Goal: Contribute content: Contribute content

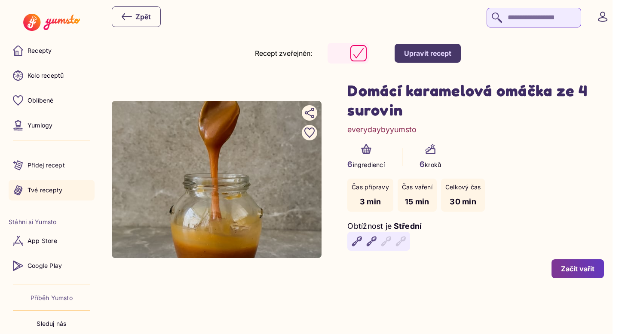
click at [47, 193] on p "Tvé recepty" at bounding box center [44, 190] width 35 height 9
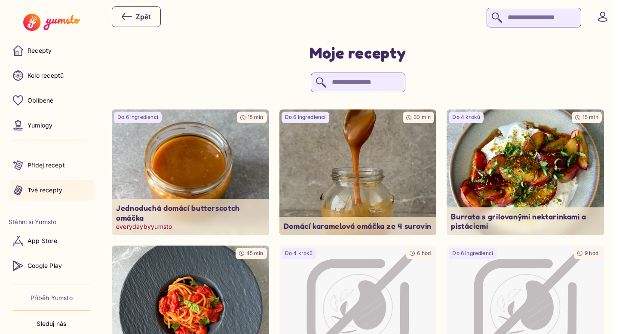
click at [201, 166] on img at bounding box center [190, 173] width 165 height 132
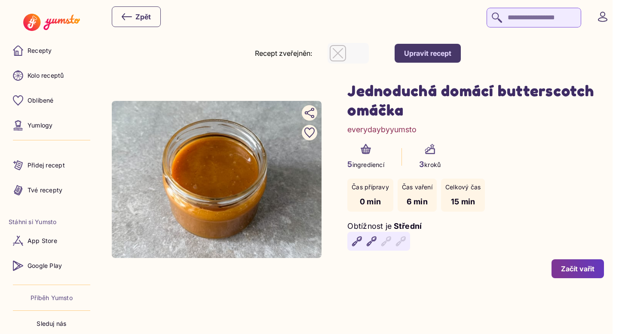
click at [451, 56] on div "Upravit recept" at bounding box center [427, 53] width 47 height 9
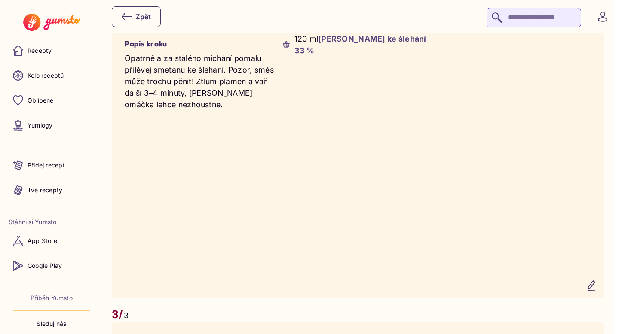
scroll to position [1042, 0]
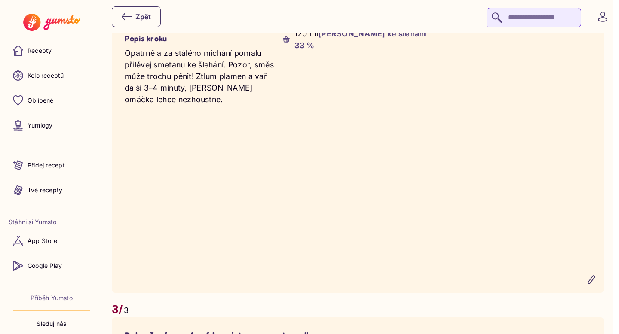
click at [596, 276] on icon "button" at bounding box center [591, 280] width 10 height 10
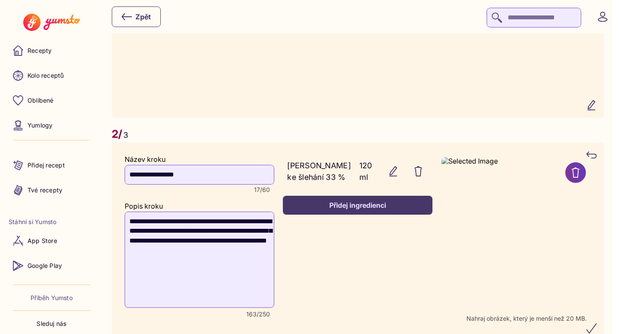
scroll to position [896, 0]
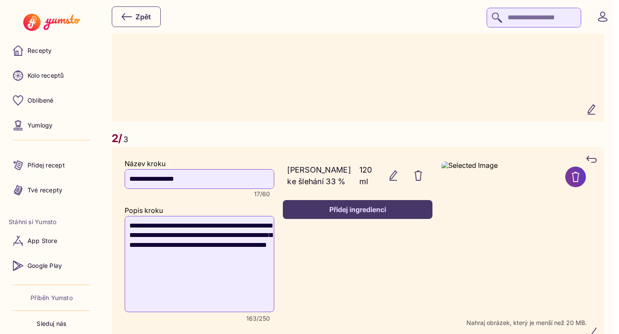
click at [579, 172] on icon at bounding box center [575, 177] width 10 height 10
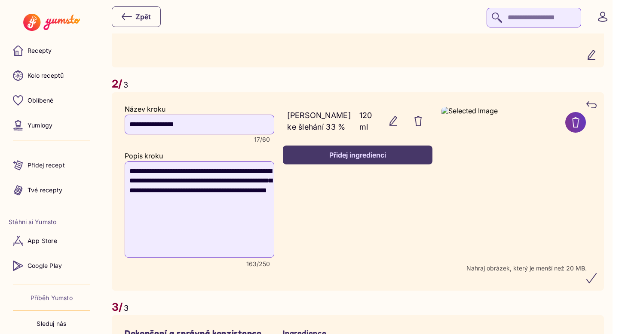
scroll to position [951, 0]
click at [586, 112] on button at bounding box center [575, 122] width 21 height 21
click at [596, 273] on icon "submit" at bounding box center [591, 278] width 10 height 10
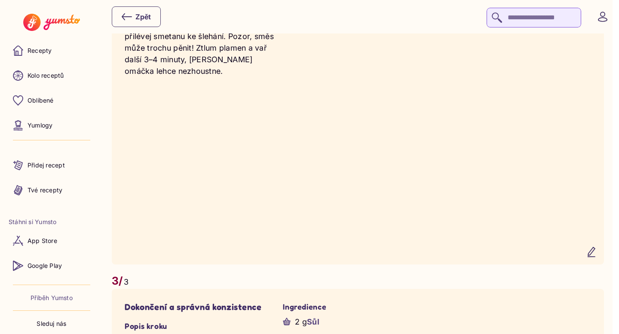
scroll to position [1074, 0]
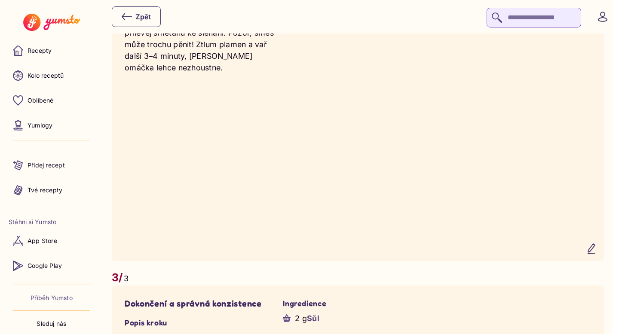
click at [595, 245] on icon "button" at bounding box center [591, 248] width 7 height 9
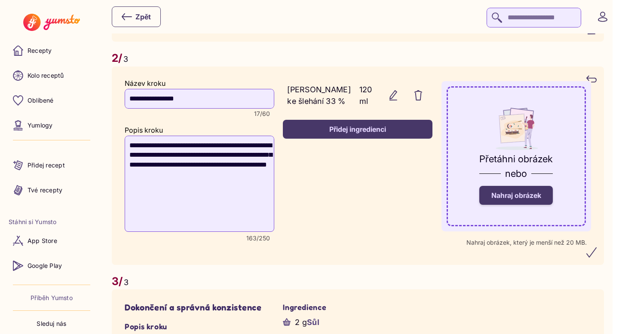
scroll to position [989, 0]
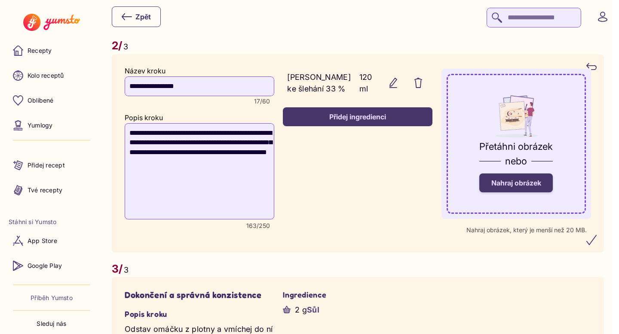
click at [592, 231] on button "submit" at bounding box center [591, 240] width 21 height 21
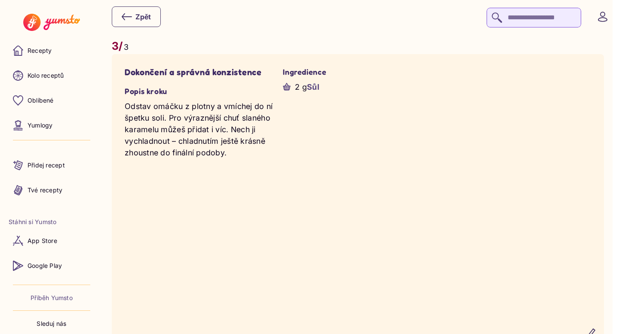
scroll to position [1391, 0]
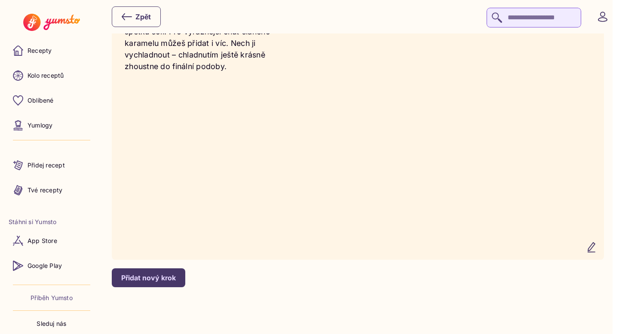
click at [596, 244] on icon "button" at bounding box center [591, 247] width 10 height 10
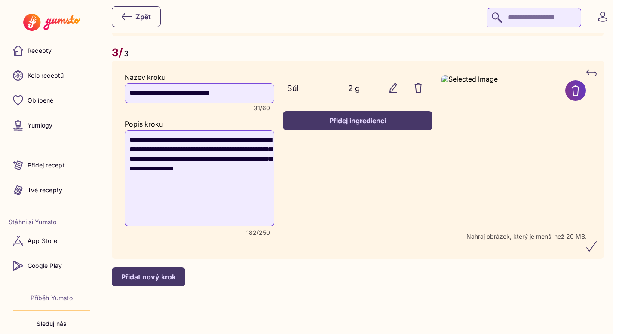
scroll to position [1294, 0]
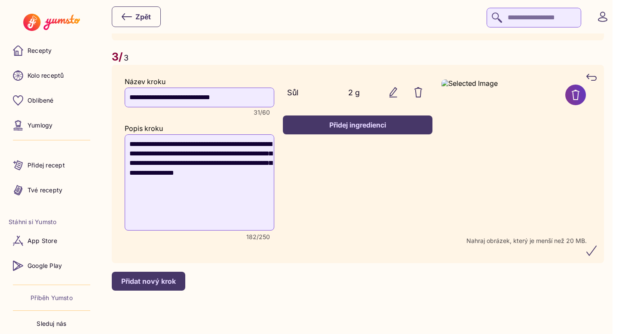
click at [580, 91] on icon at bounding box center [575, 95] width 10 height 10
click at [598, 255] on button "submit" at bounding box center [591, 251] width 21 height 21
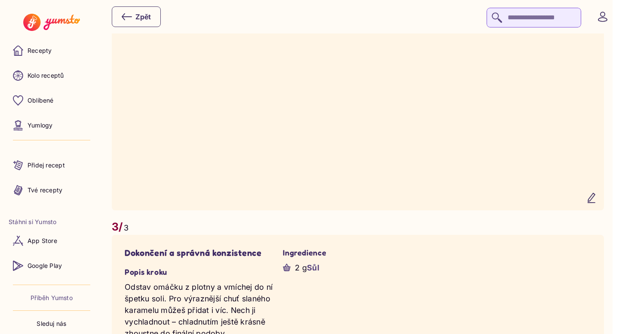
click at [596, 198] on icon "button" at bounding box center [591, 198] width 10 height 10
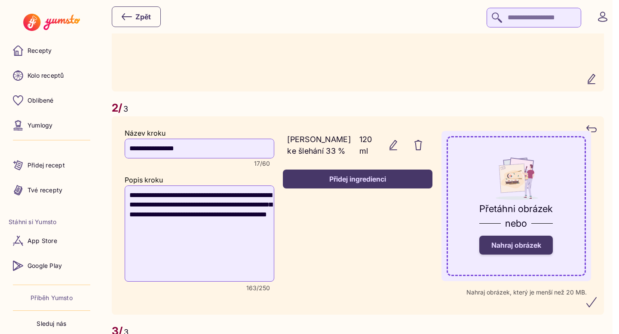
scroll to position [933, 0]
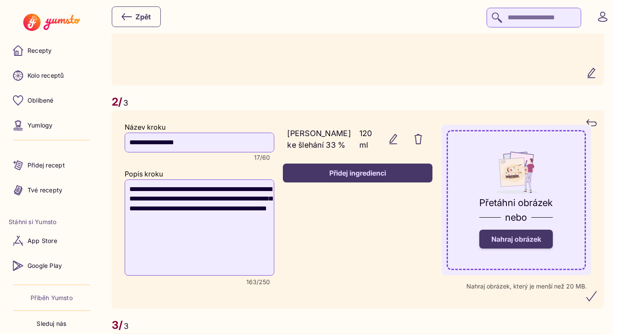
click at [541, 235] on span "Nahraj obrázek" at bounding box center [516, 239] width 50 height 9
click at [0, 0] on input "Nahraj obrázek" at bounding box center [0, 0] width 0 height 0
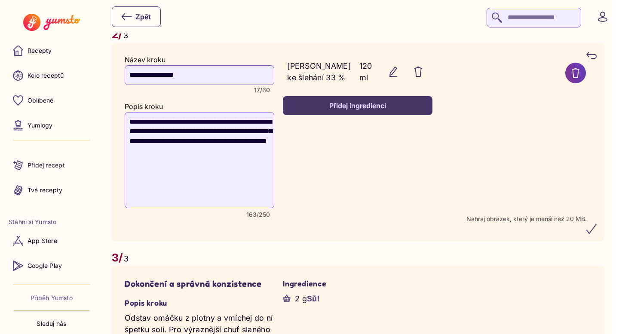
scroll to position [1011, 0]
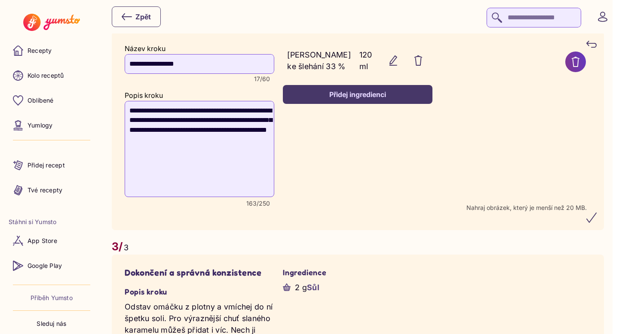
click at [595, 213] on icon "submit" at bounding box center [591, 218] width 10 height 10
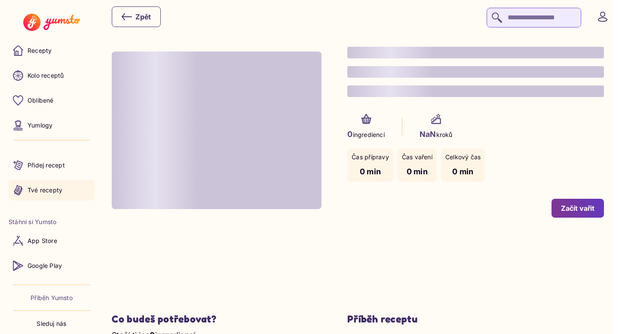
click at [61, 181] on link "Tvé recepty" at bounding box center [52, 190] width 86 height 21
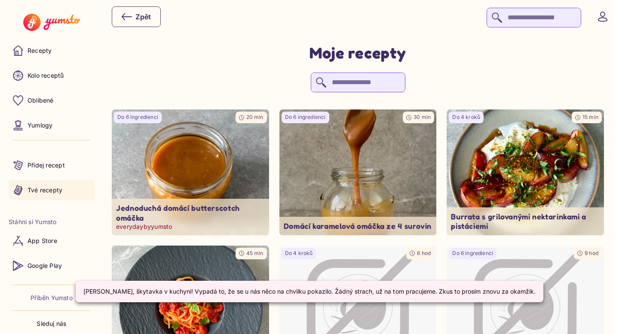
click at [227, 151] on img at bounding box center [190, 173] width 165 height 132
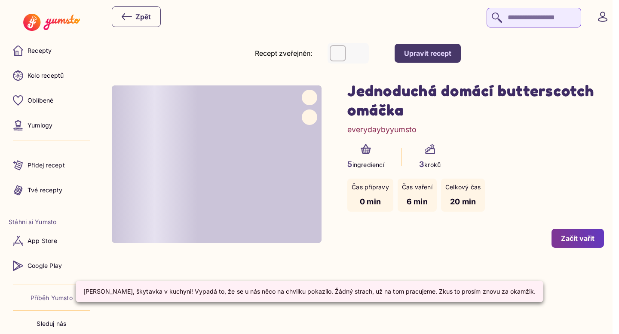
click at [424, 57] on div "Upravit recept" at bounding box center [427, 53] width 47 height 9
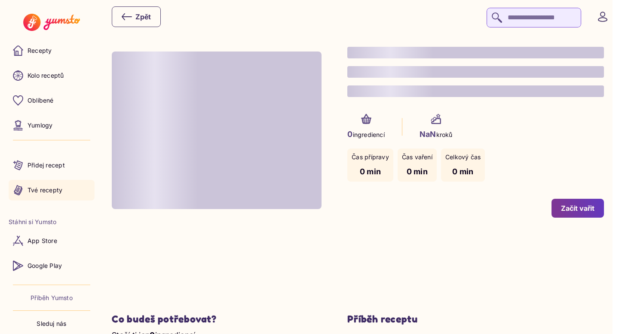
click at [61, 186] on p "Tvé recepty" at bounding box center [44, 190] width 35 height 9
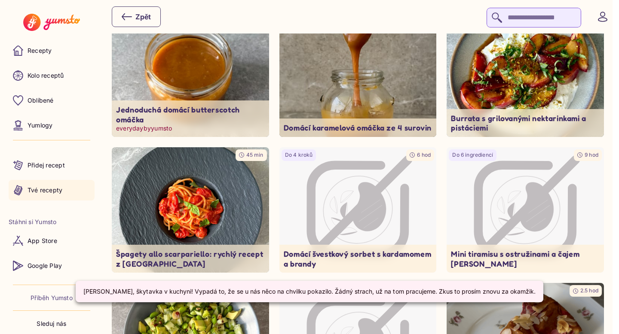
scroll to position [109, 0]
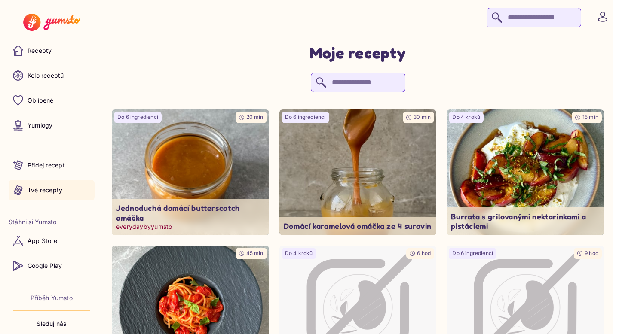
click at [200, 187] on img at bounding box center [190, 173] width 165 height 132
